Goal: Task Accomplishment & Management: Manage account settings

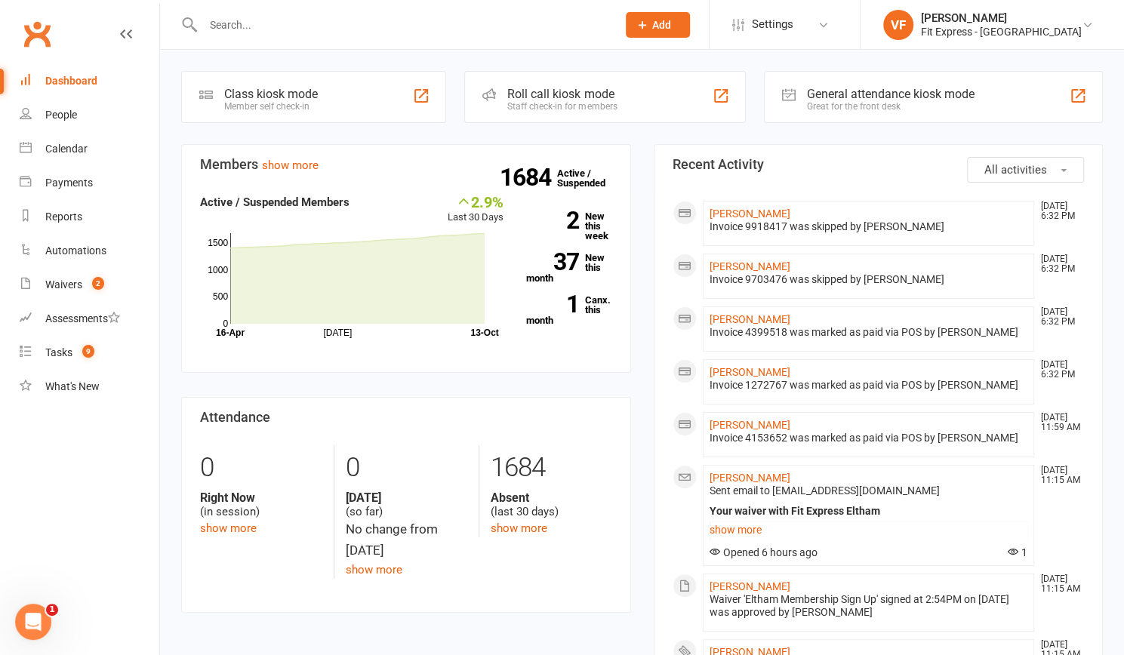
click at [281, 38] on div at bounding box center [393, 24] width 425 height 49
click at [248, 8] on div at bounding box center [393, 24] width 425 height 49
click at [232, 23] on input "text" at bounding box center [401, 24] width 407 height 21
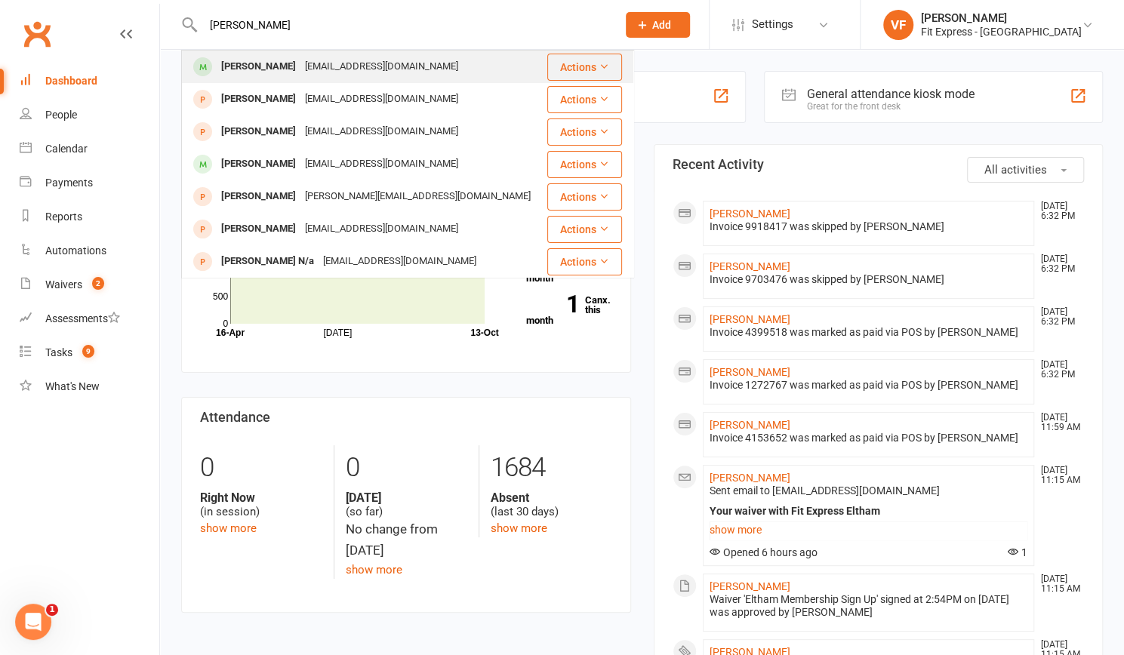
type input "[PERSON_NAME]"
click at [258, 66] on div "[PERSON_NAME]" at bounding box center [259, 67] width 84 height 22
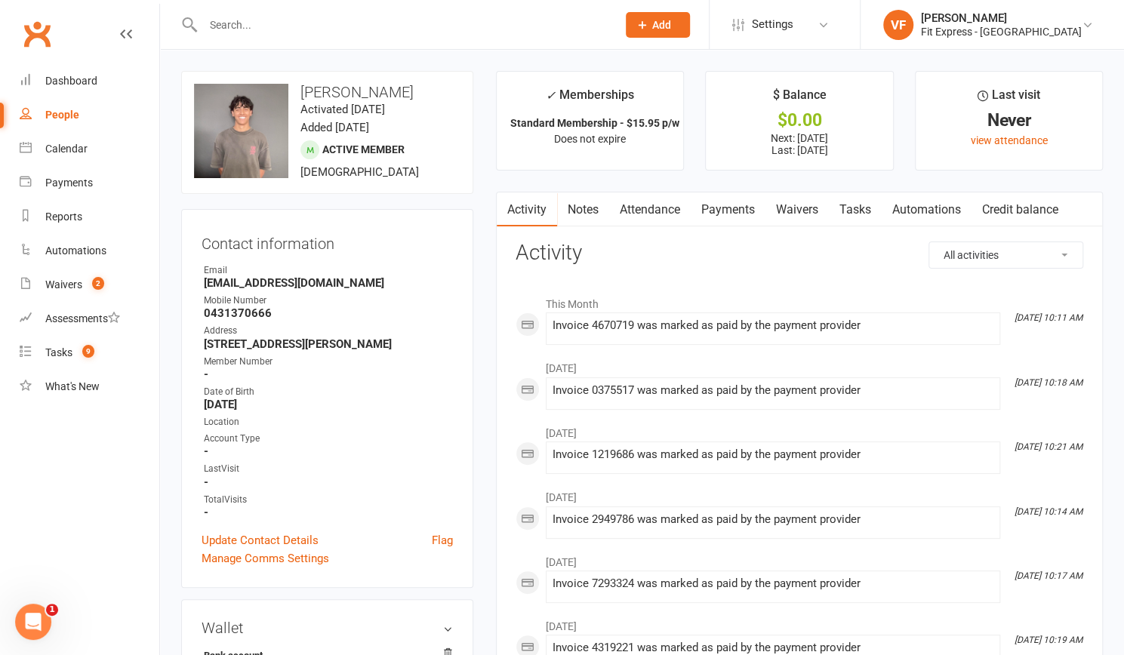
click at [729, 217] on link "Payments" at bounding box center [727, 209] width 75 height 35
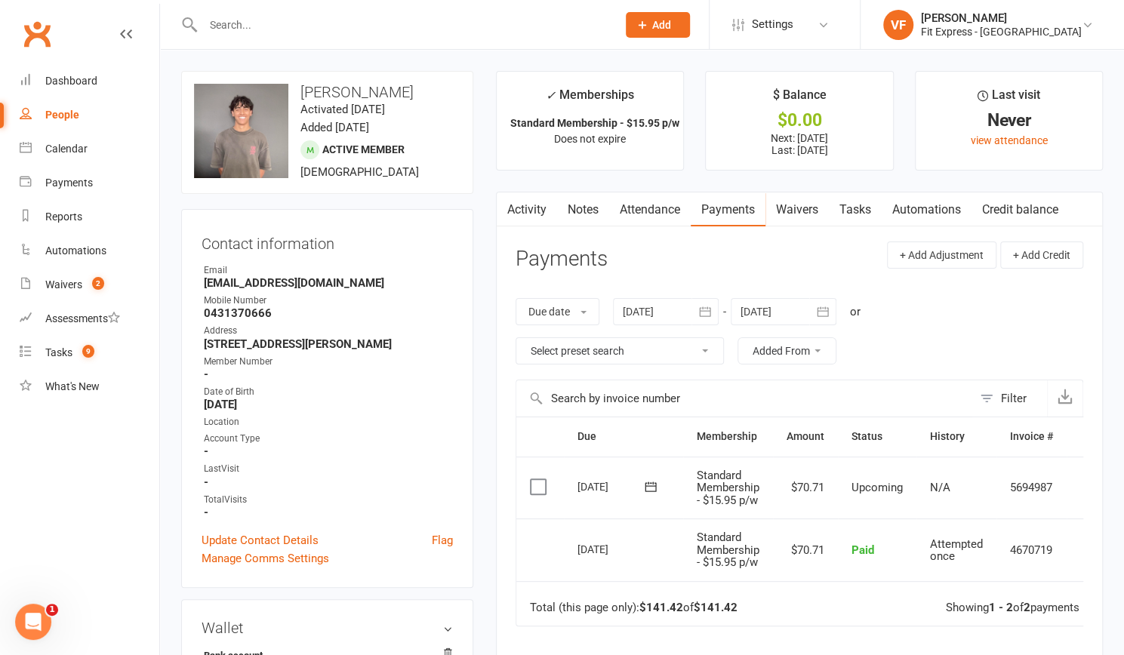
click at [698, 321] on button "button" at bounding box center [704, 311] width 27 height 27
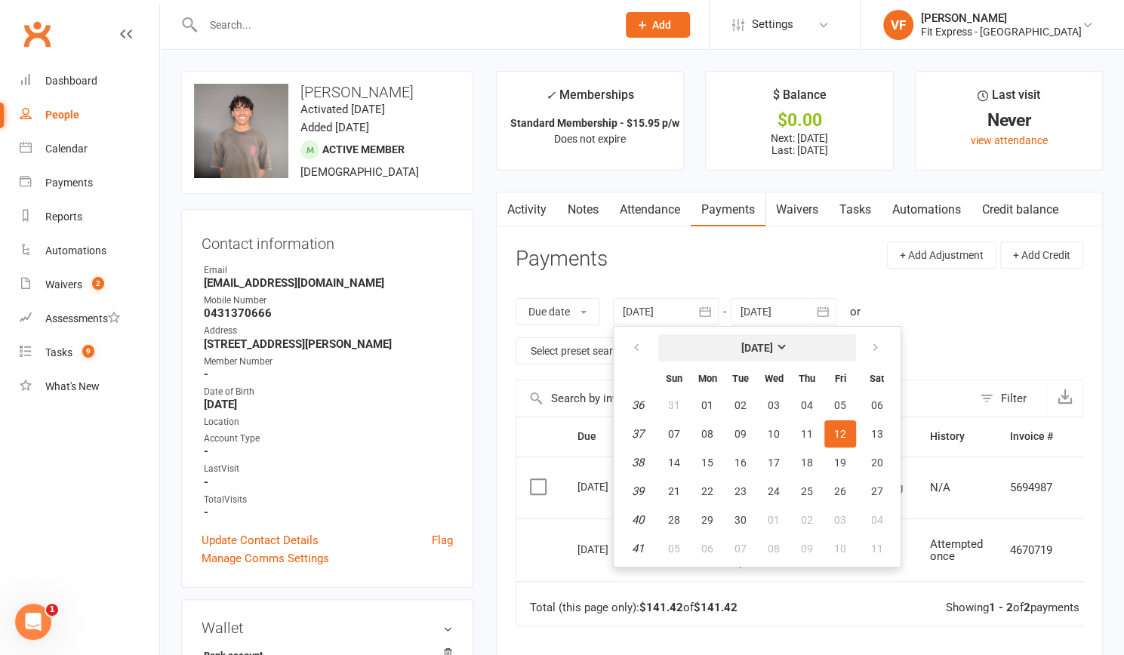
click at [708, 345] on button "[DATE]" at bounding box center [757, 347] width 198 height 27
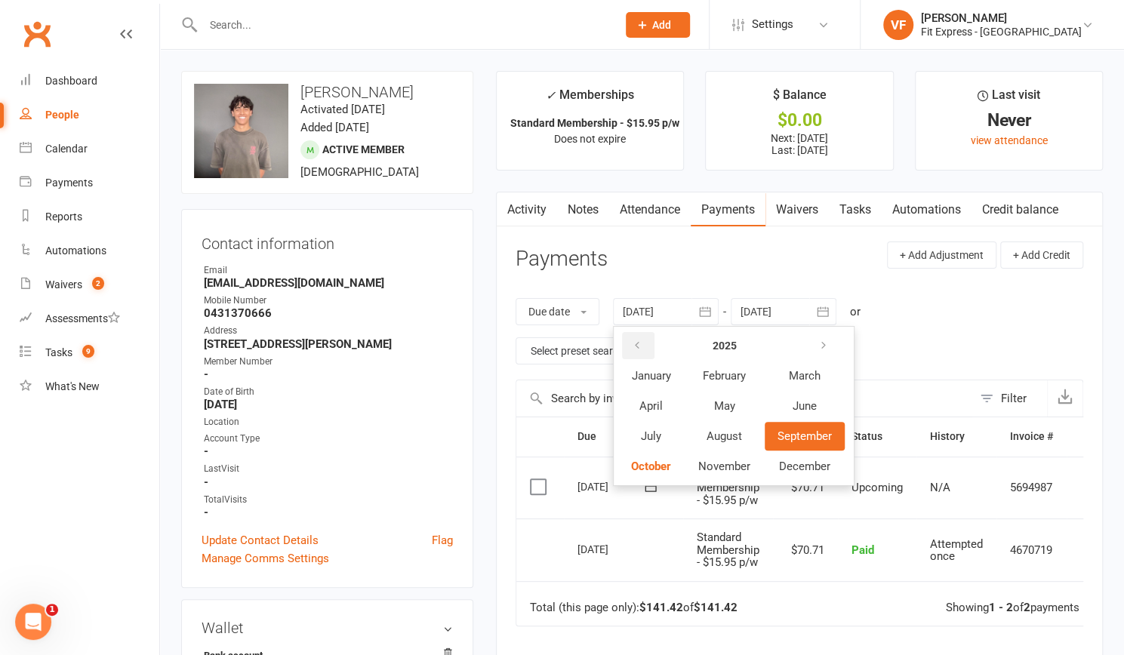
click at [651, 352] on button "button" at bounding box center [638, 345] width 32 height 27
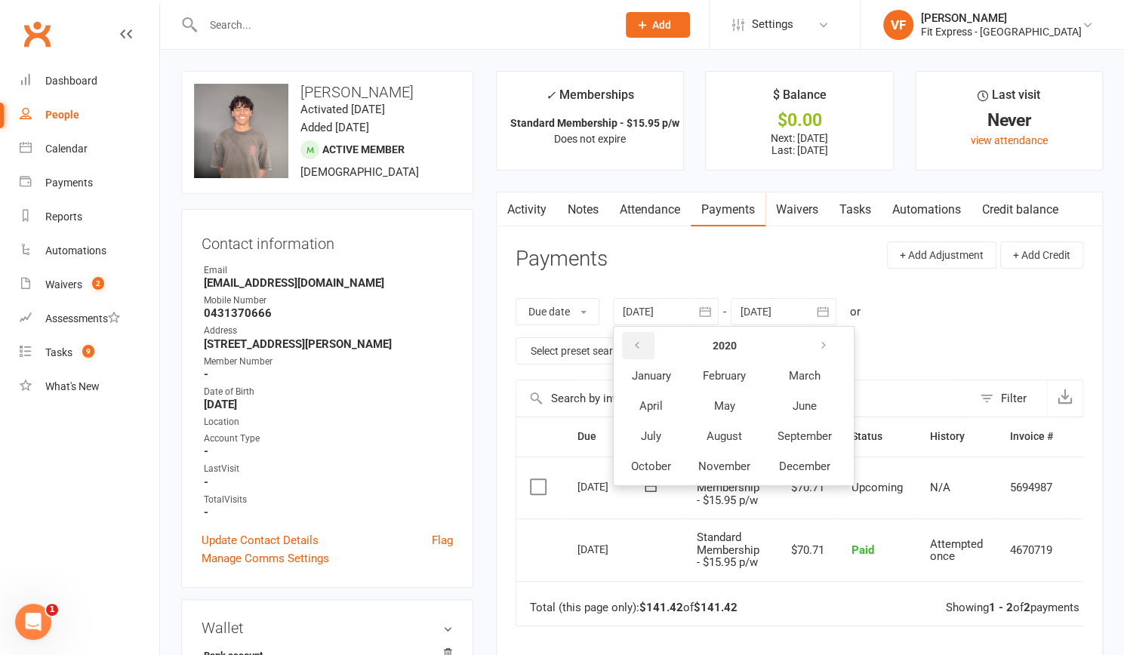
click at [651, 352] on button "button" at bounding box center [638, 345] width 32 height 27
click at [720, 423] on button "August" at bounding box center [724, 436] width 78 height 29
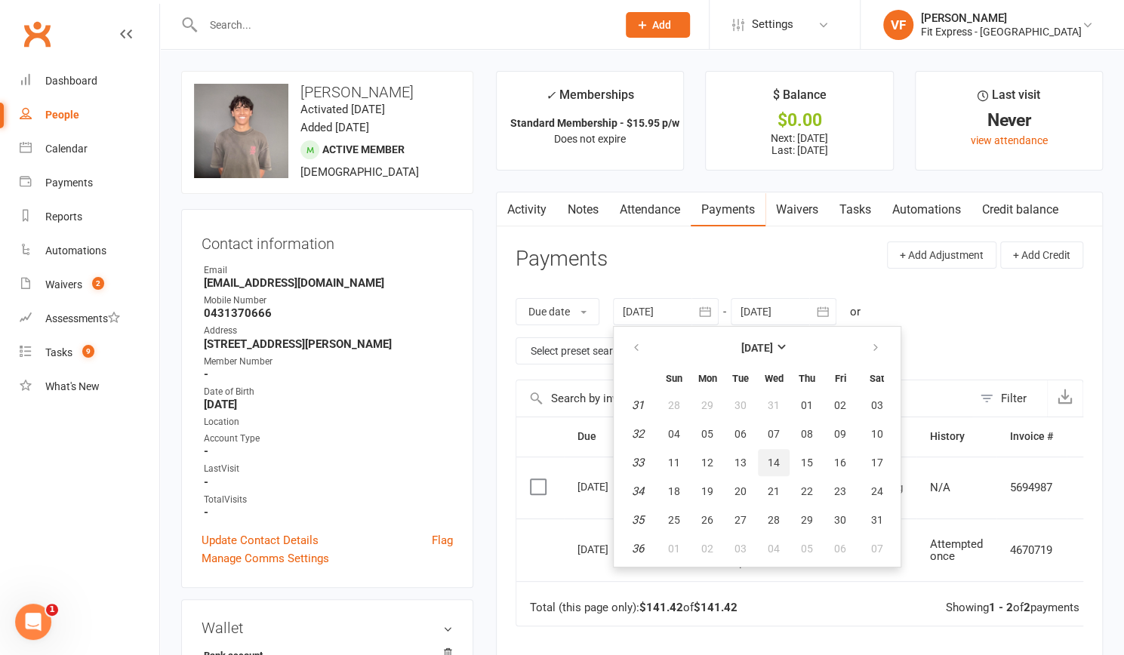
click at [765, 453] on button "14" at bounding box center [774, 462] width 32 height 27
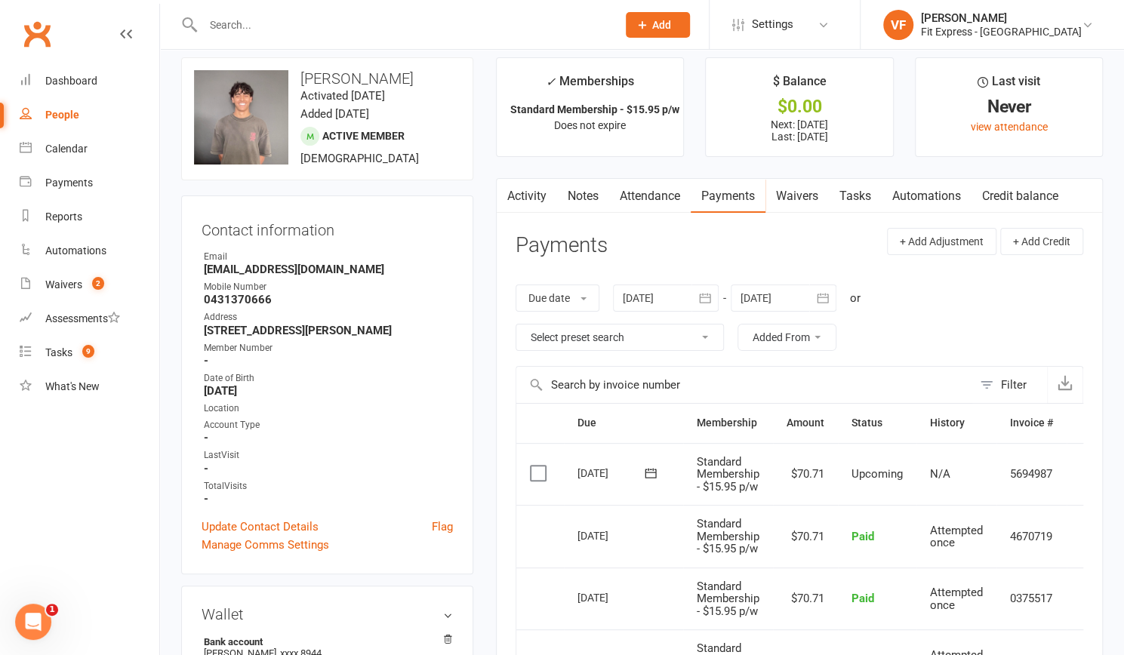
scroll to position [12, 0]
click at [709, 303] on icon "button" at bounding box center [704, 299] width 11 height 10
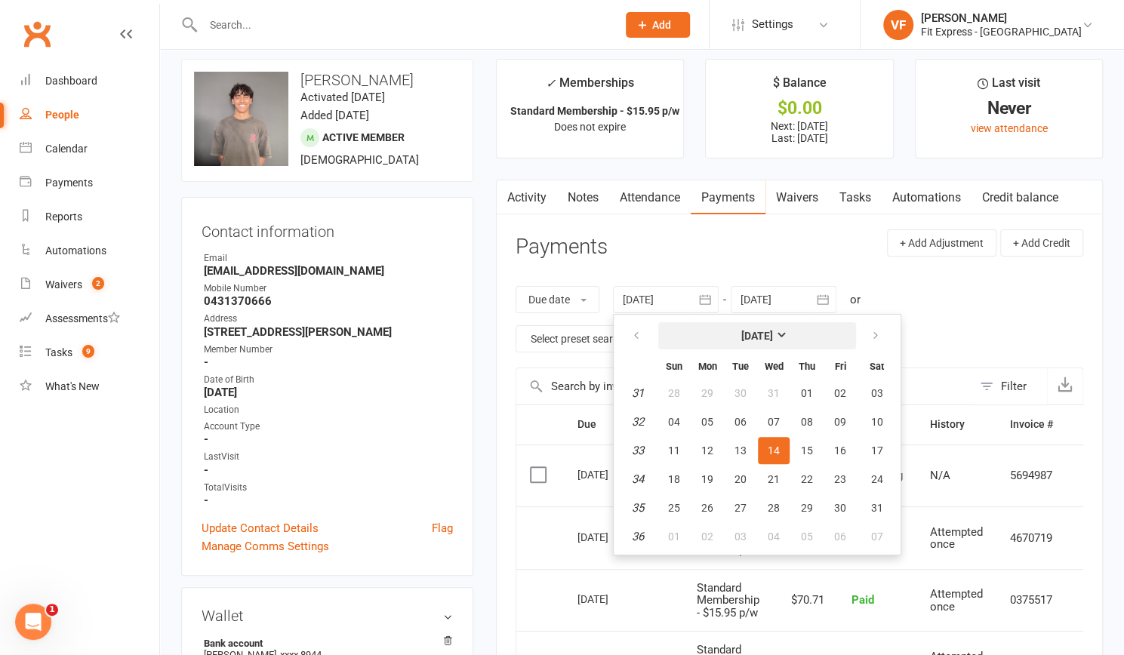
click at [718, 334] on button "[DATE]" at bounding box center [757, 335] width 198 height 27
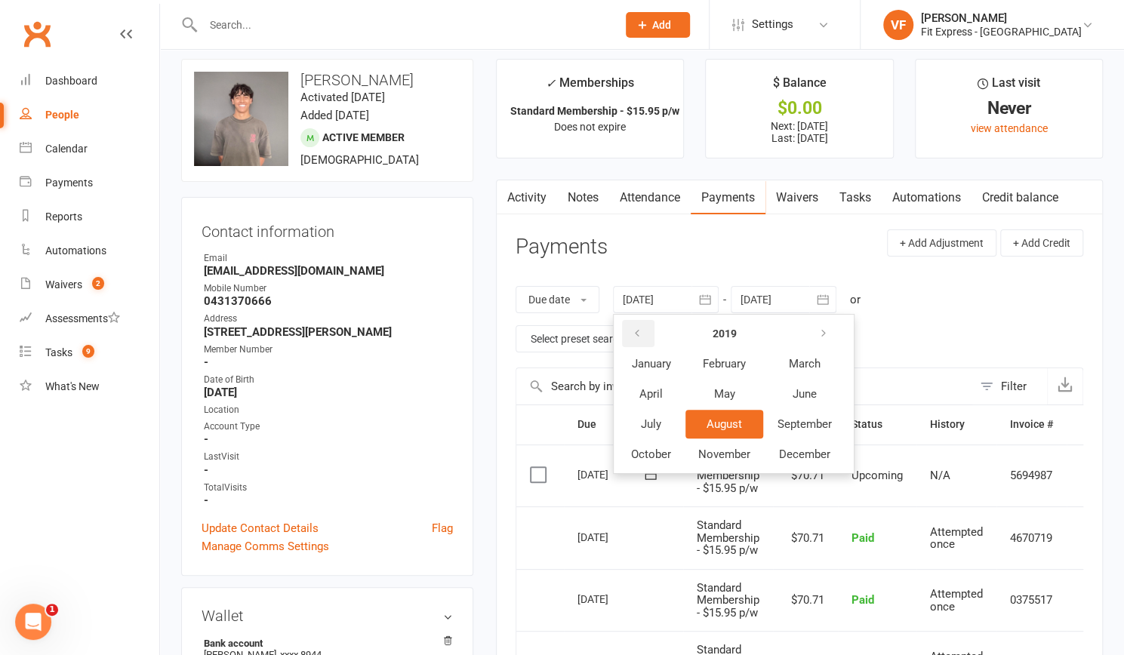
click at [649, 334] on button "button" at bounding box center [638, 333] width 32 height 27
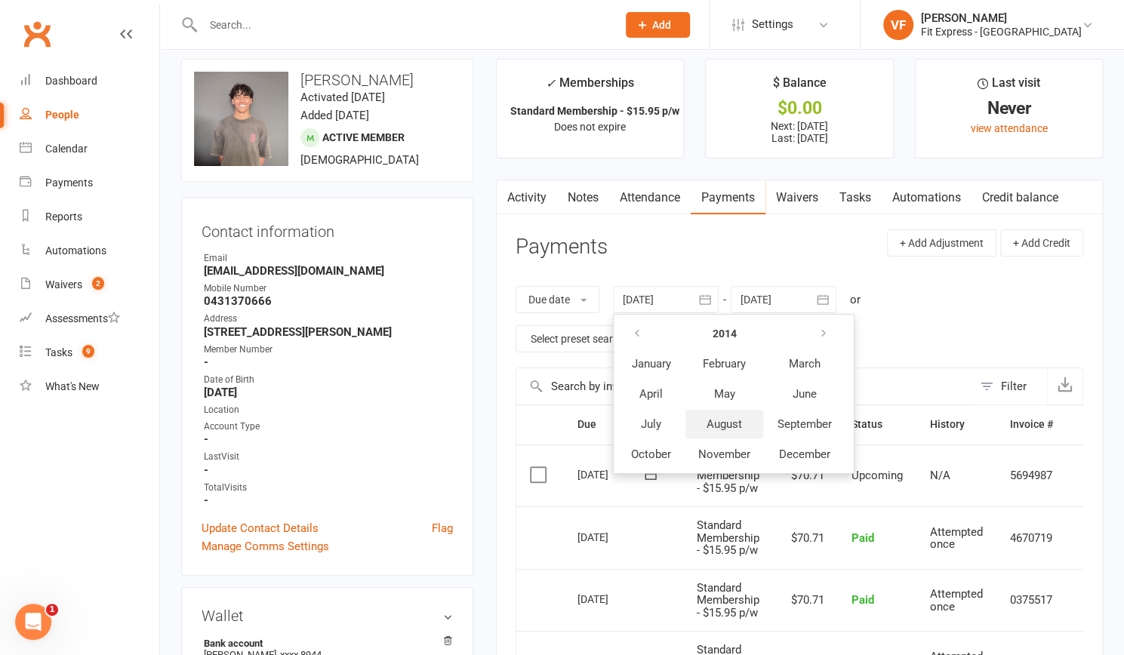
click at [715, 410] on button "August" at bounding box center [724, 424] width 78 height 29
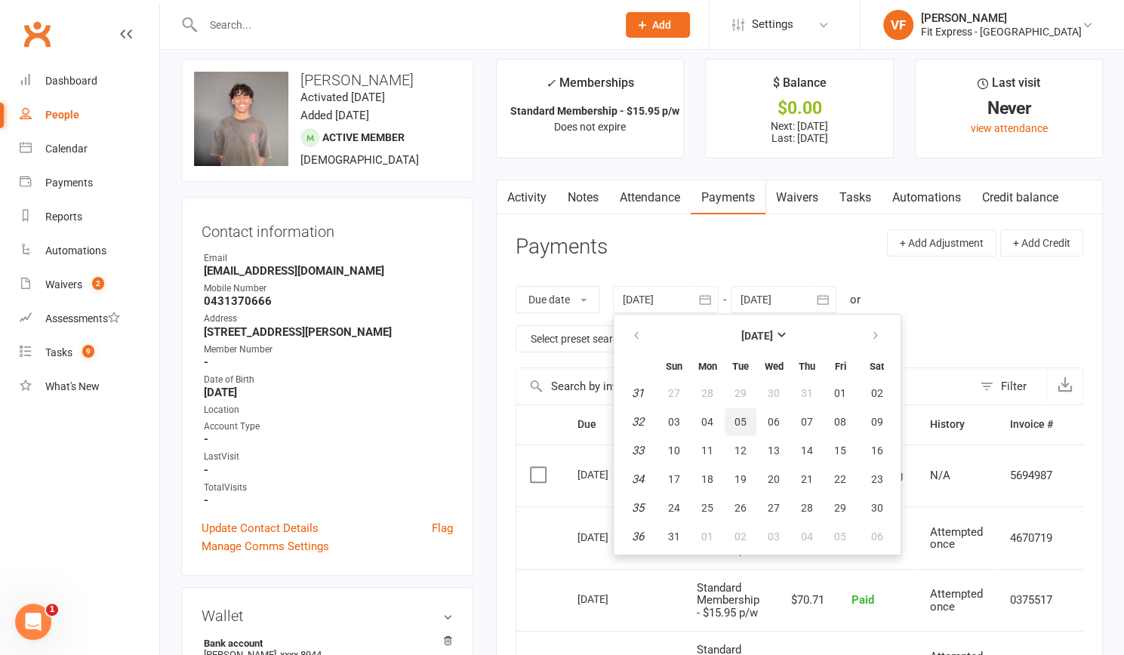
click at [739, 419] on span "05" at bounding box center [740, 422] width 12 height 12
type input "[DATE]"
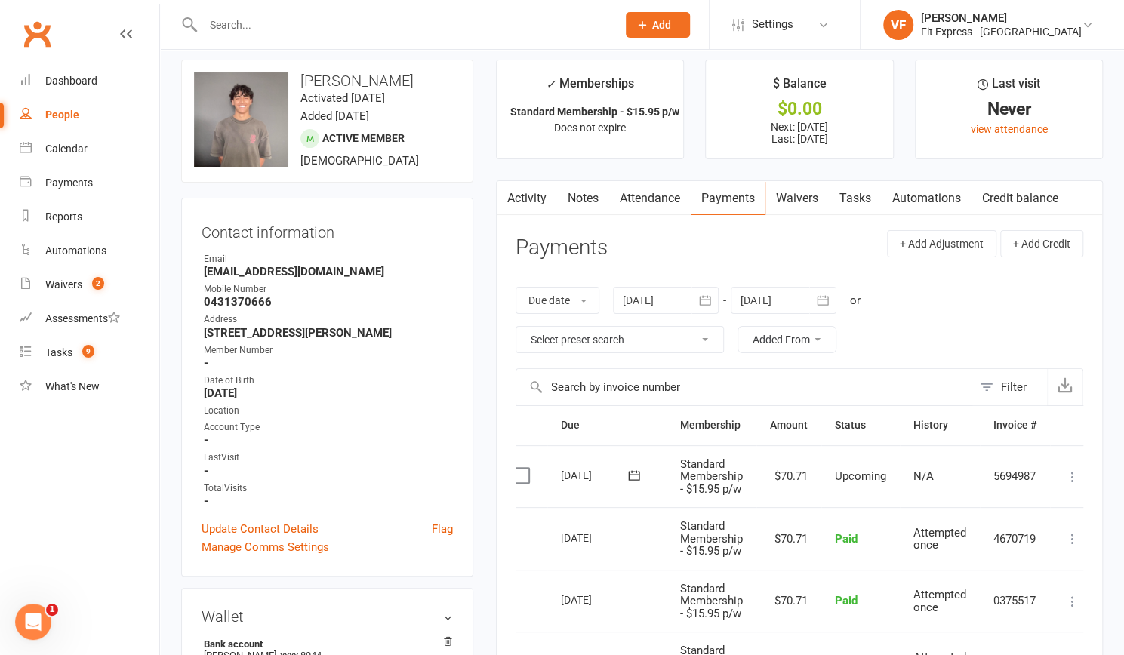
scroll to position [0, 0]
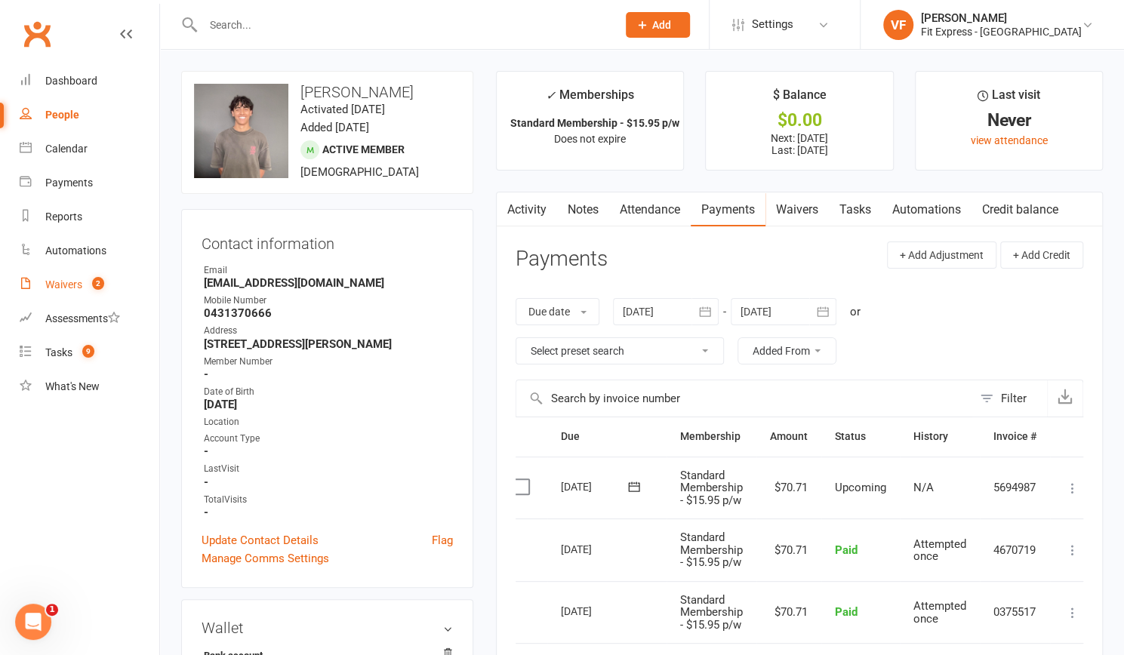
click at [57, 286] on div "Waivers" at bounding box center [63, 284] width 37 height 12
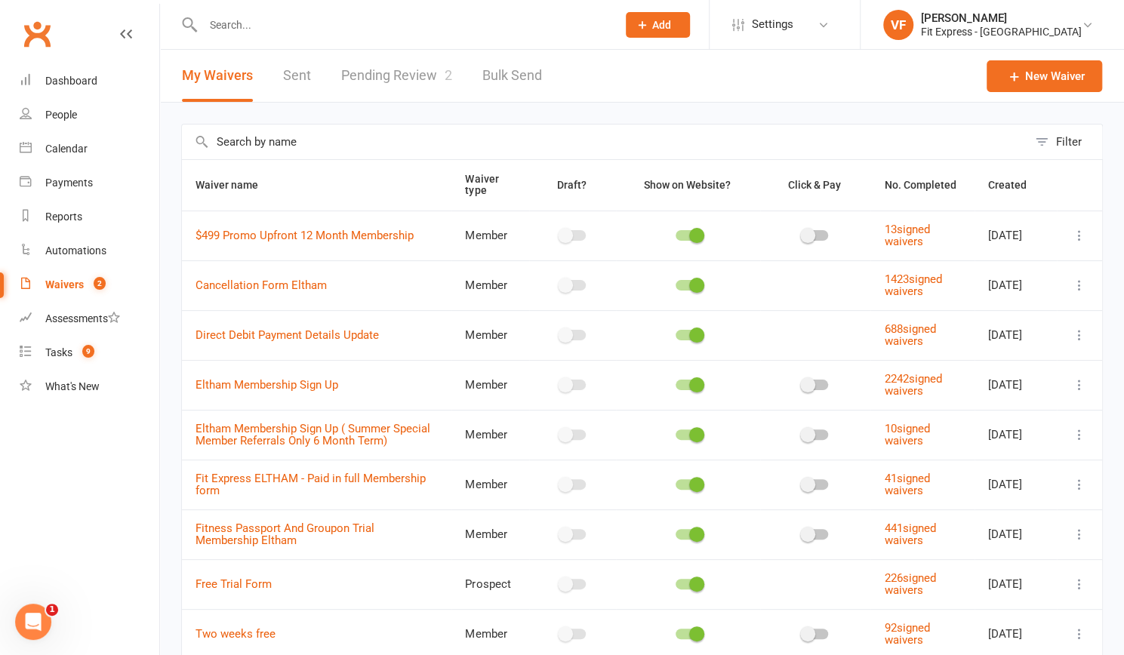
click at [364, 88] on link "Pending Review 2" at bounding box center [396, 76] width 111 height 52
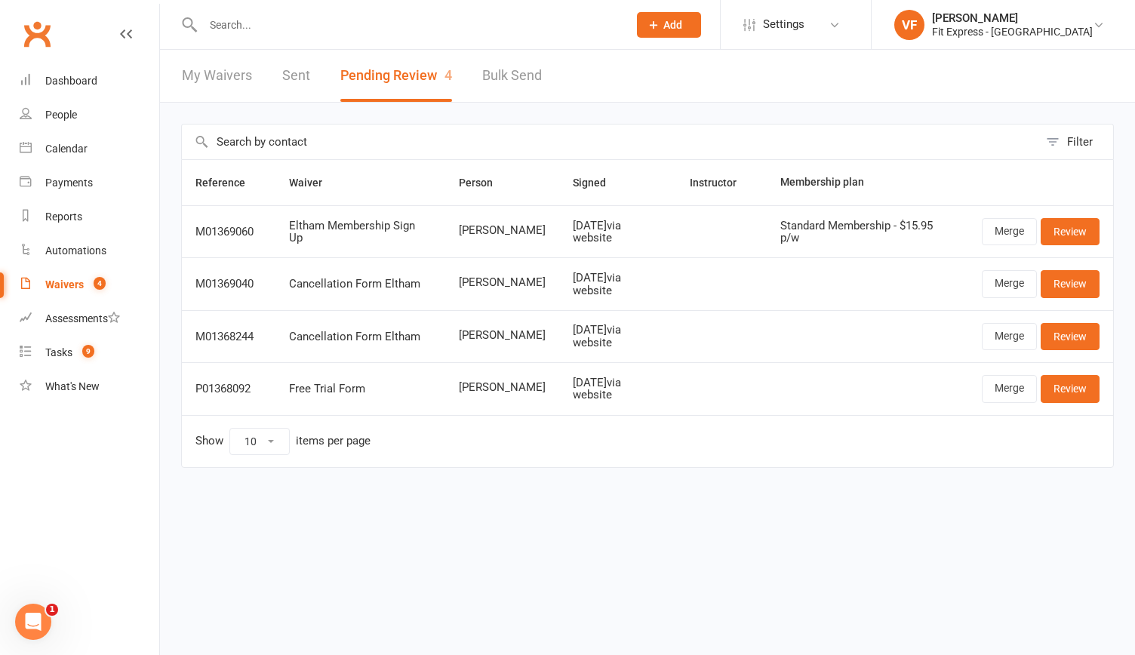
click at [282, 26] on input "text" at bounding box center [407, 24] width 419 height 21
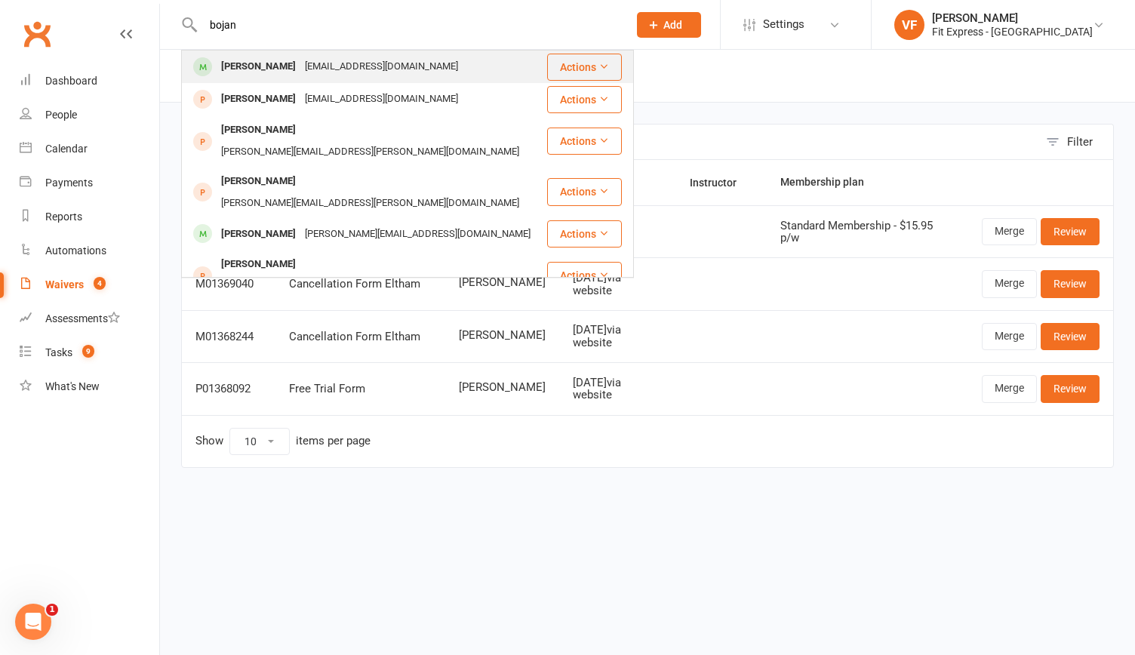
type input "bojan"
click at [255, 69] on div "[PERSON_NAME]" at bounding box center [259, 67] width 84 height 22
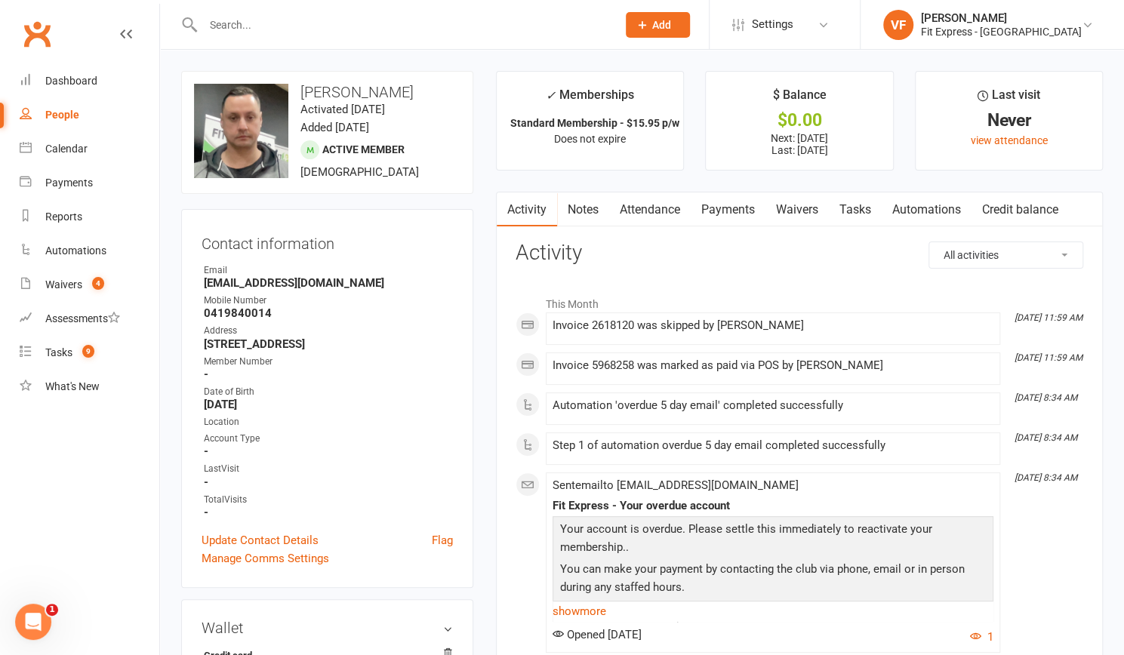
click at [252, 25] on input "text" at bounding box center [401, 24] width 407 height 21
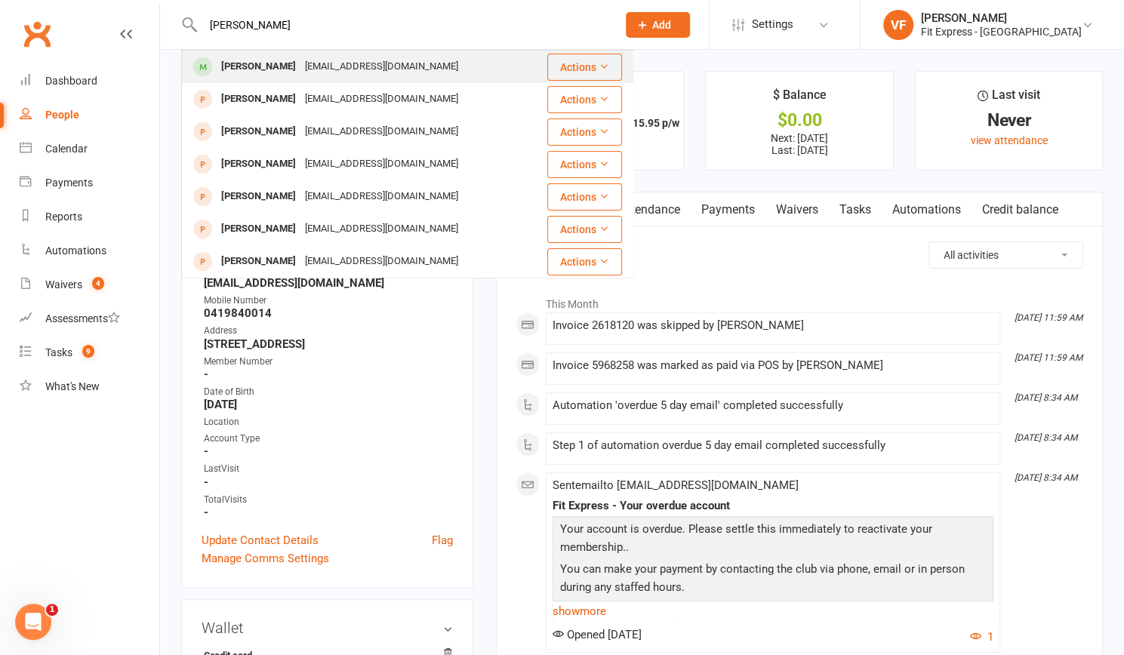
type input "[PERSON_NAME]"
click at [300, 68] on div "[EMAIL_ADDRESS][DOMAIN_NAME]" at bounding box center [381, 67] width 162 height 22
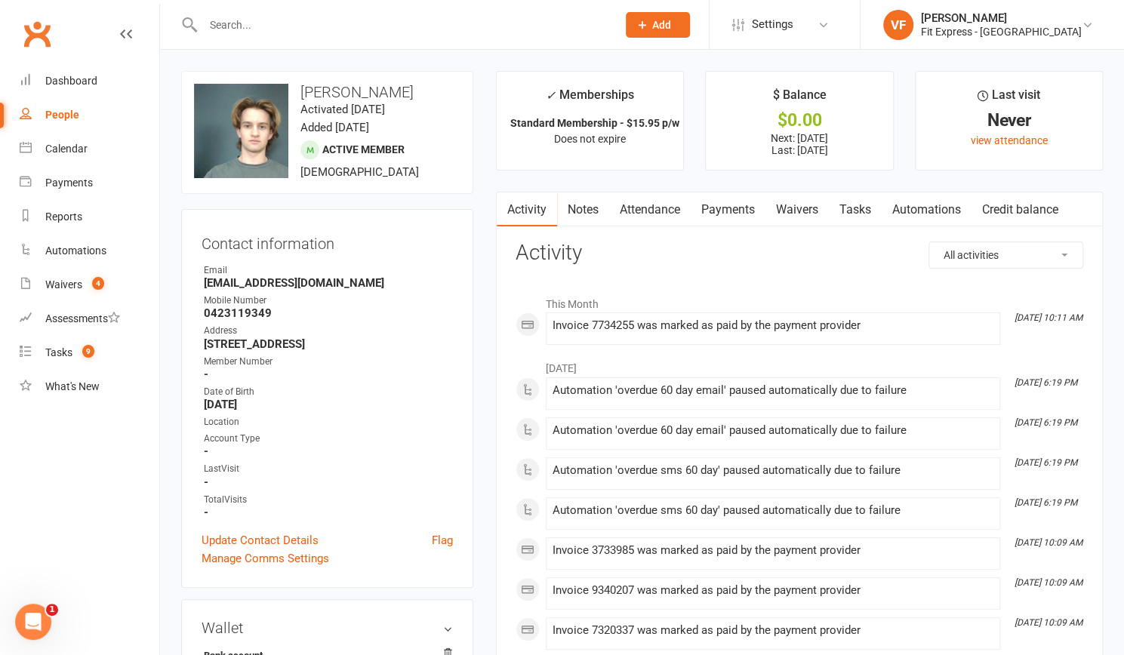
click at [297, 23] on input "text" at bounding box center [401, 24] width 407 height 21
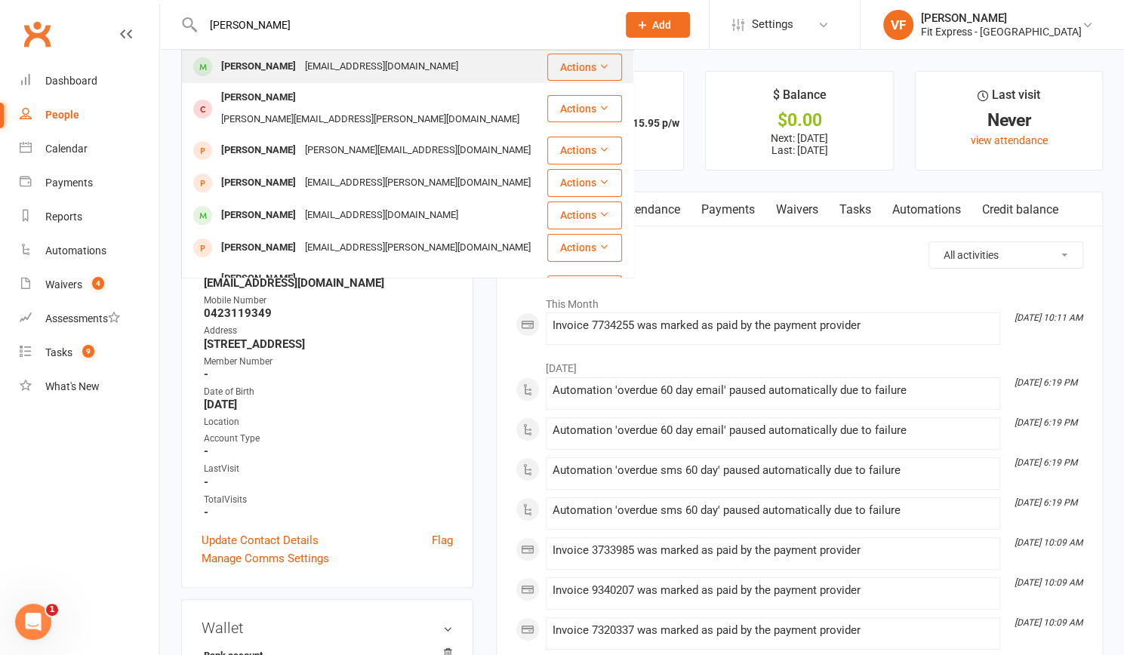
type input "[PERSON_NAME]"
click at [300, 57] on div "[EMAIL_ADDRESS][DOMAIN_NAME]" at bounding box center [381, 67] width 162 height 22
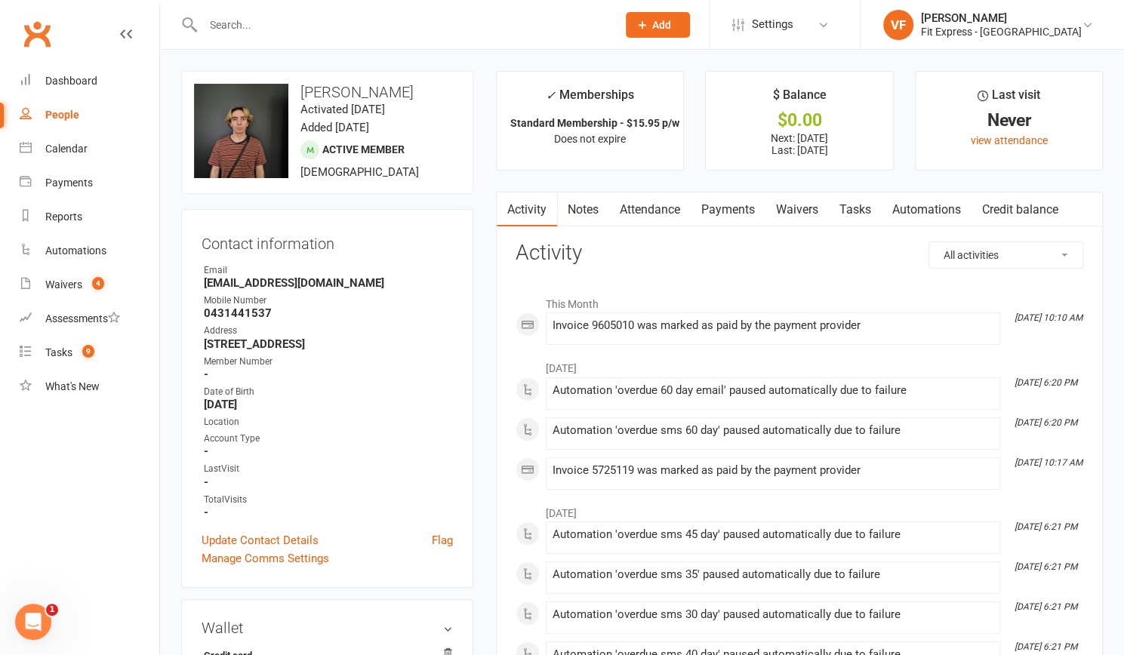
click at [241, 30] on input "text" at bounding box center [401, 24] width 407 height 21
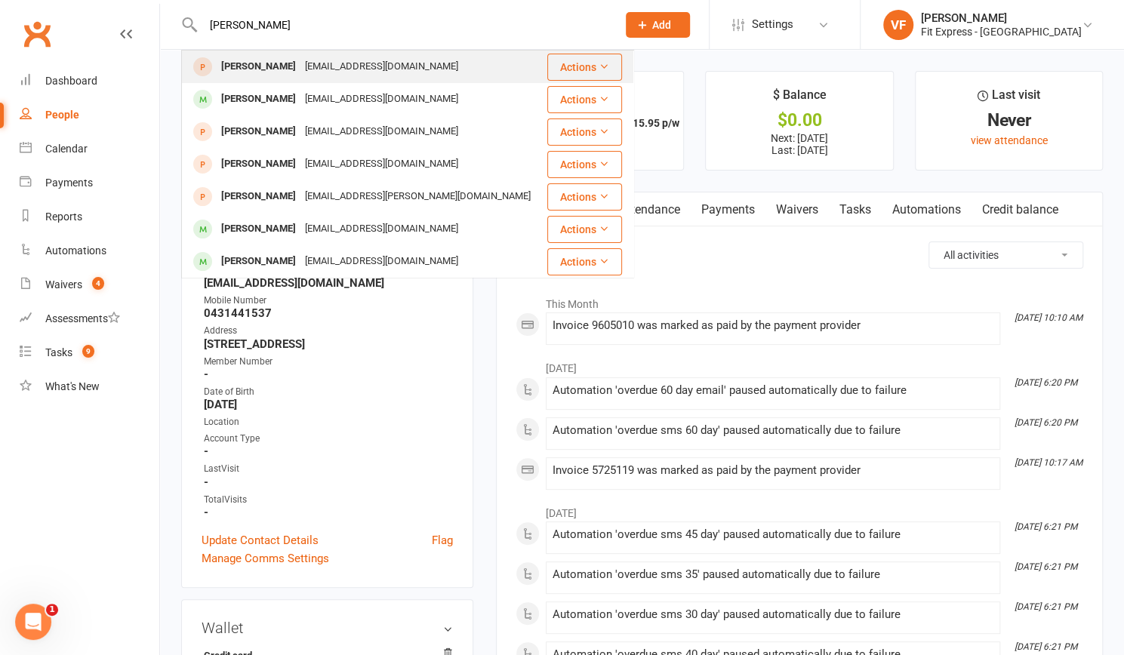
type input "[PERSON_NAME]"
click at [300, 66] on div "[EMAIL_ADDRESS][DOMAIN_NAME]" at bounding box center [381, 67] width 162 height 22
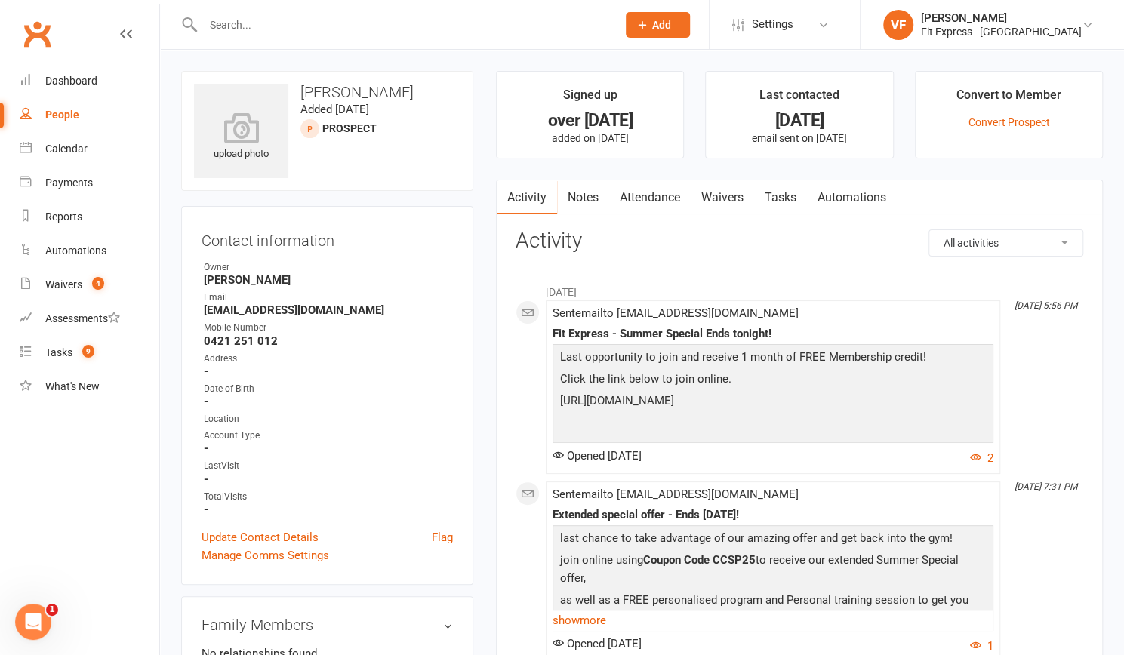
click at [269, 23] on input "text" at bounding box center [401, 24] width 407 height 21
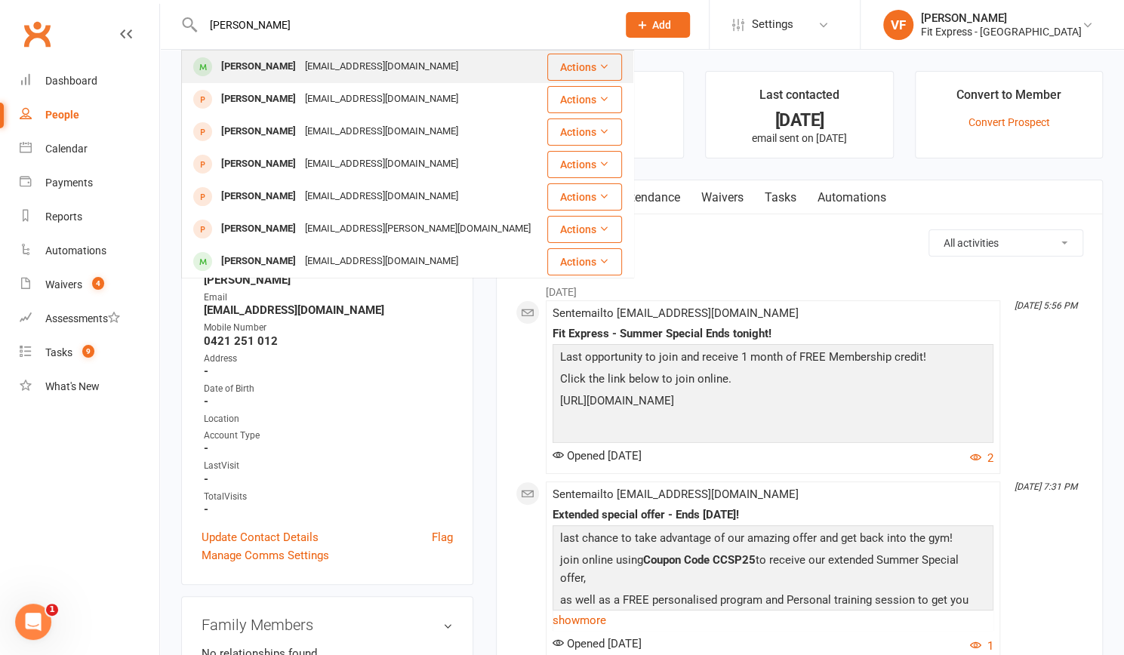
type input "[PERSON_NAME]"
click at [300, 60] on div "[EMAIL_ADDRESS][DOMAIN_NAME]" at bounding box center [381, 67] width 162 height 22
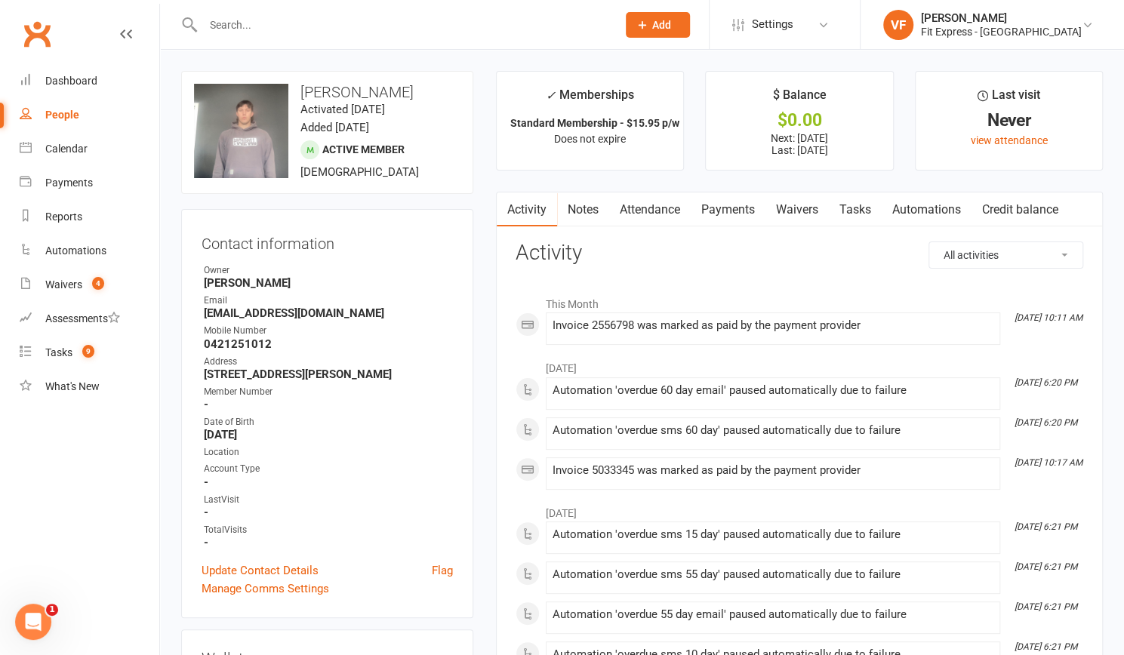
click at [729, 204] on link "Payments" at bounding box center [727, 209] width 75 height 35
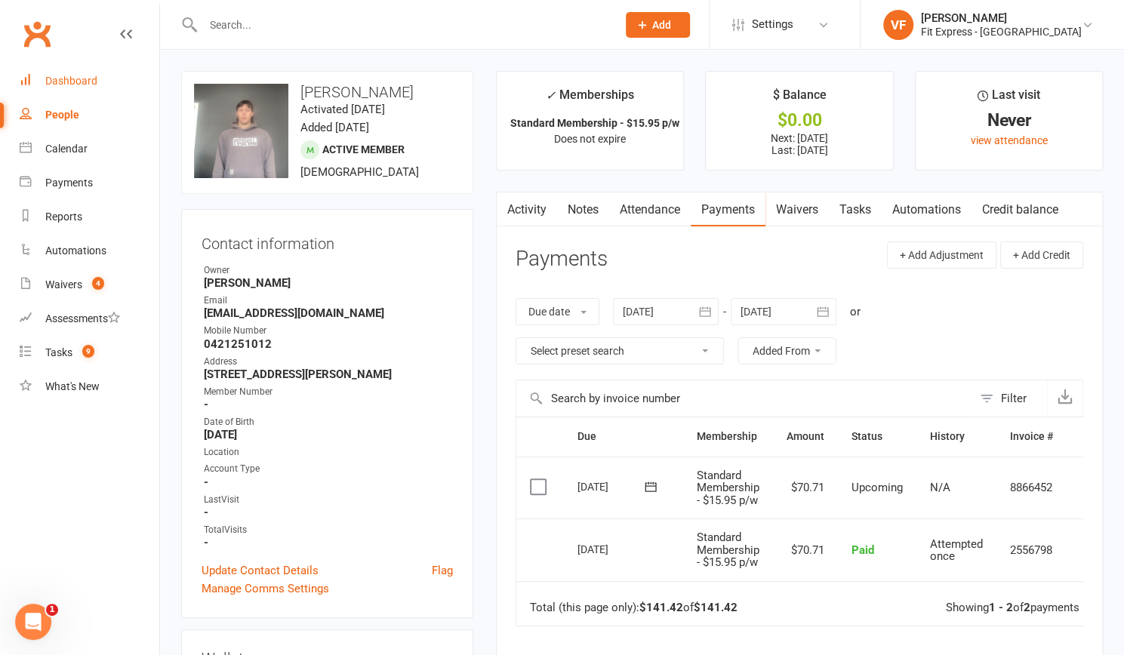
click at [66, 82] on div "Dashboard" at bounding box center [71, 81] width 52 height 12
